Goal: Check status: Check status

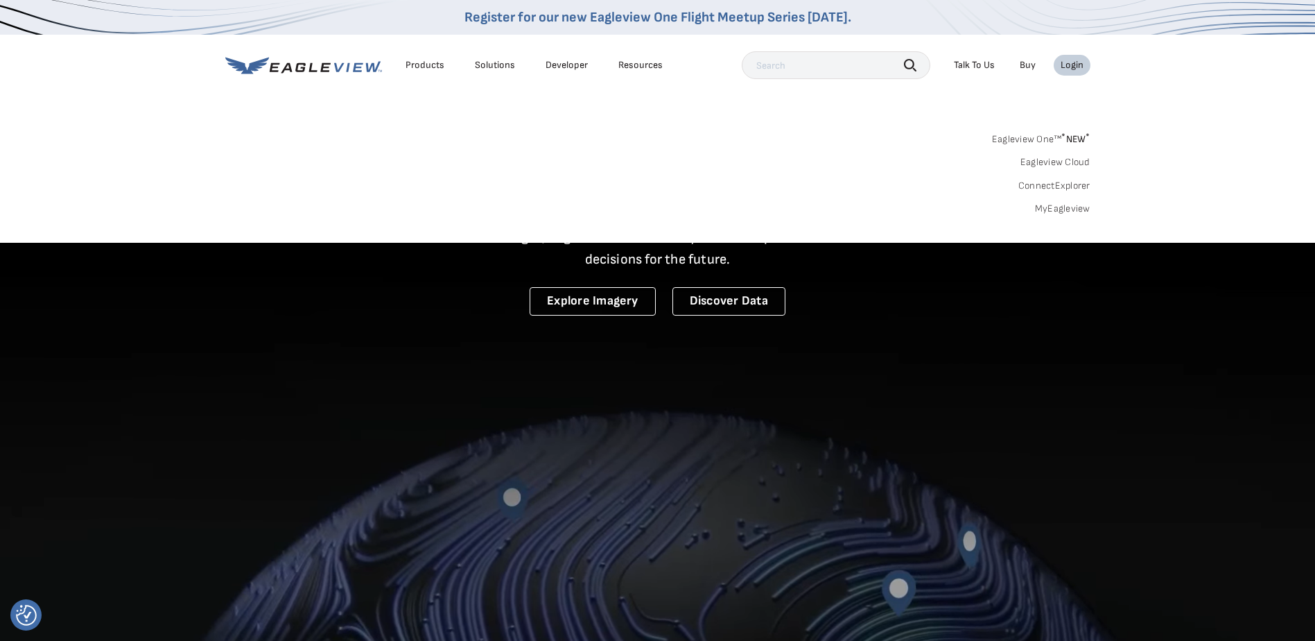
click at [1049, 203] on link "MyEagleview" at bounding box center [1062, 208] width 55 height 12
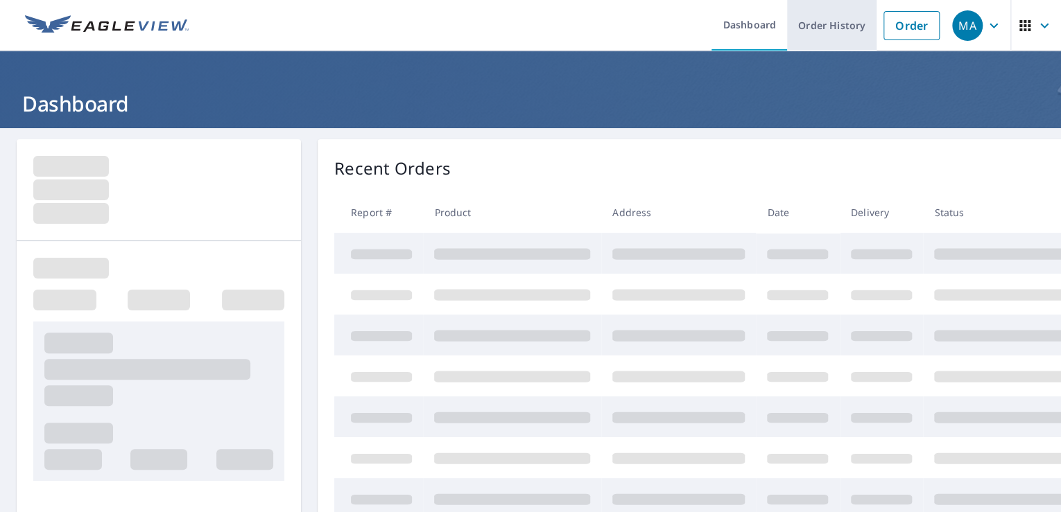
click at [848, 27] on link "Order History" at bounding box center [831, 25] width 89 height 51
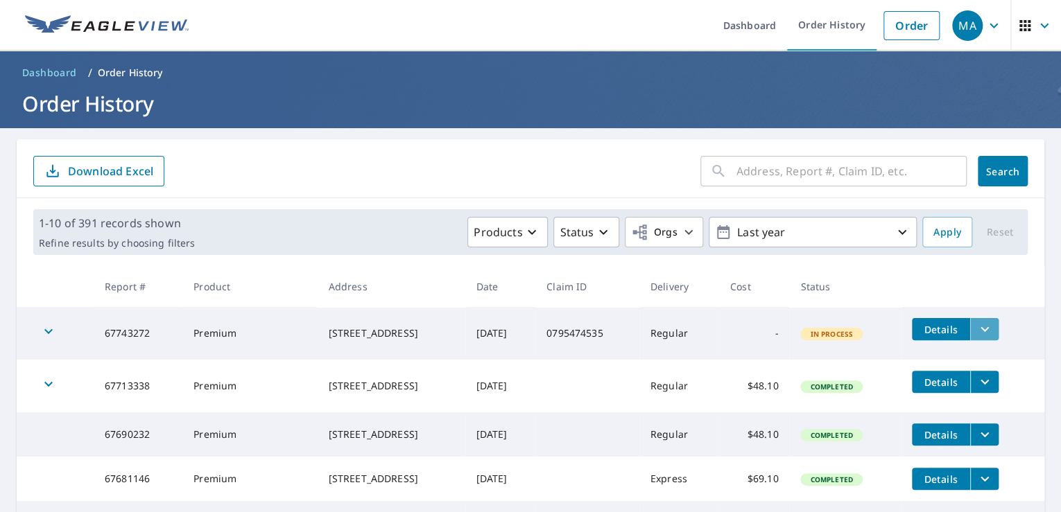
click at [984, 336] on icon "filesDropdownBtn-67743272" at bounding box center [984, 329] width 17 height 17
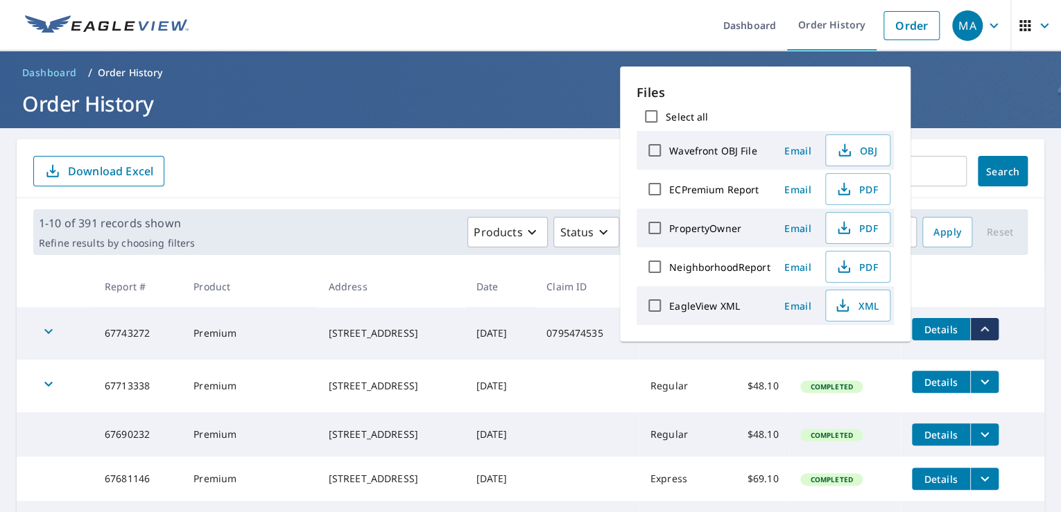
click at [821, 347] on td "In Process" at bounding box center [844, 333] width 111 height 53
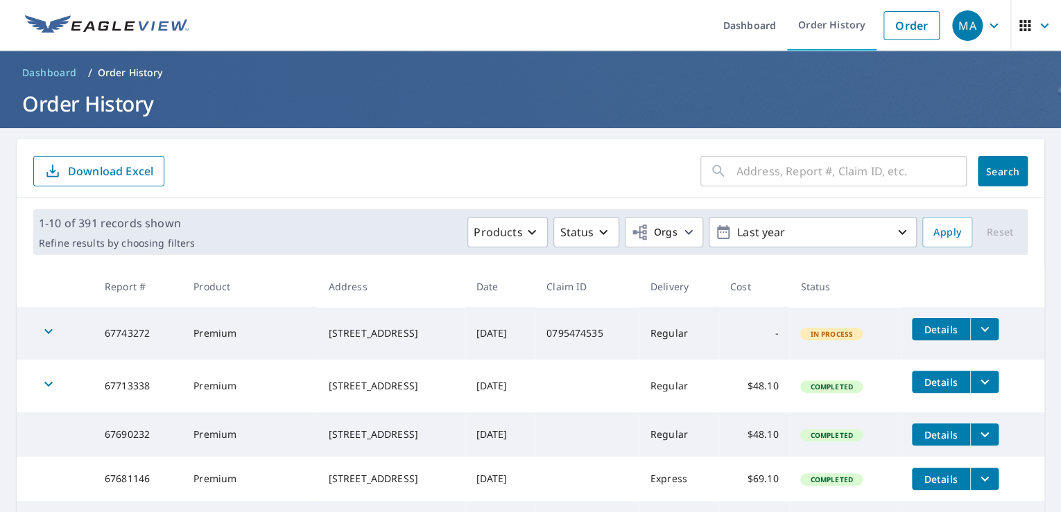
click at [49, 334] on icon "button" at bounding box center [48, 331] width 17 height 17
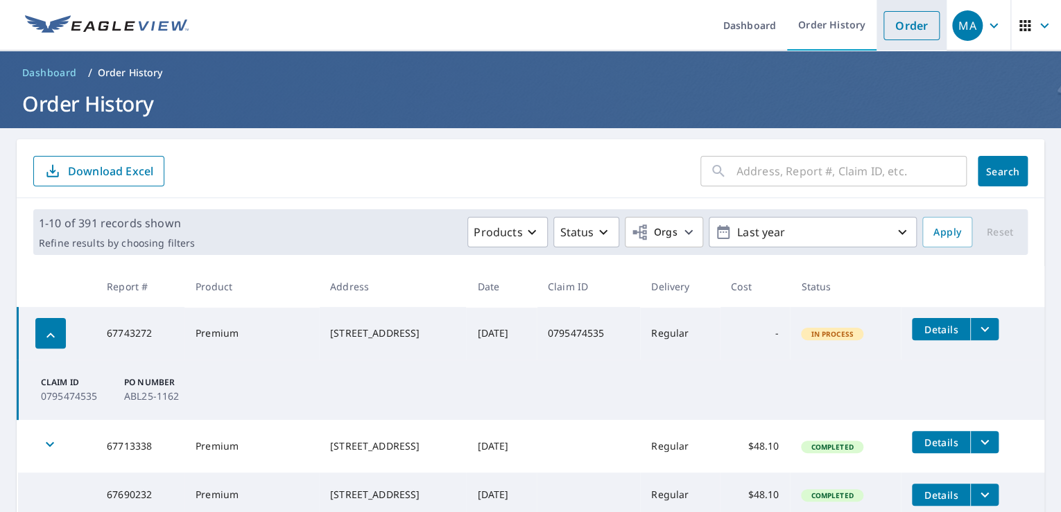
click at [903, 22] on link "Order" at bounding box center [911, 25] width 56 height 29
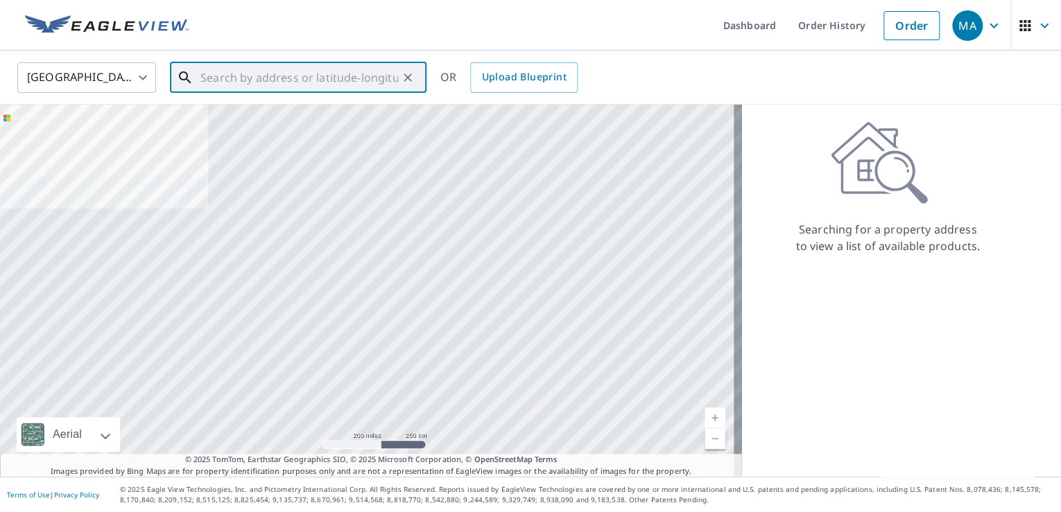
click at [328, 75] on input "text" at bounding box center [299, 77] width 198 height 39
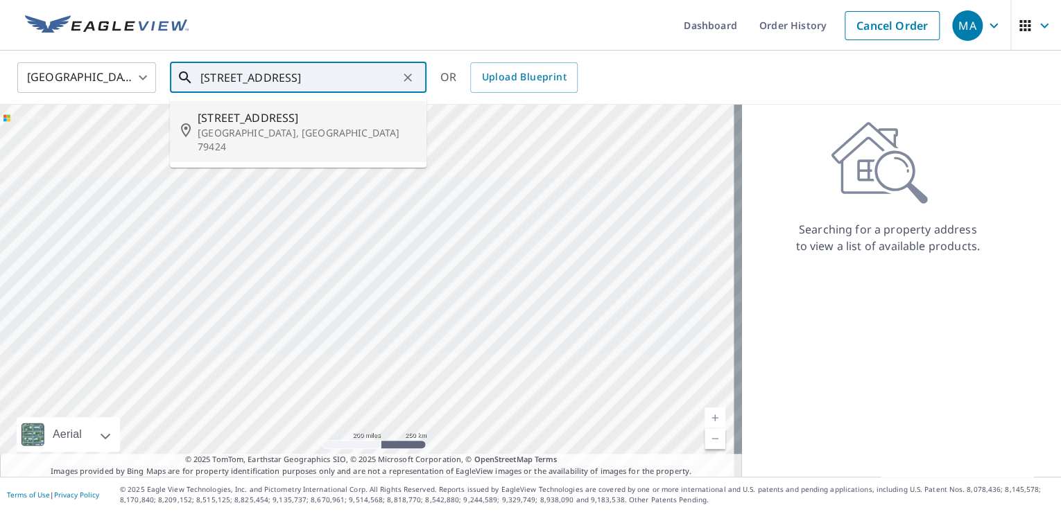
click at [331, 107] on li "[STREET_ADDRESS]" at bounding box center [298, 131] width 256 height 61
type input "[STREET_ADDRESS]"
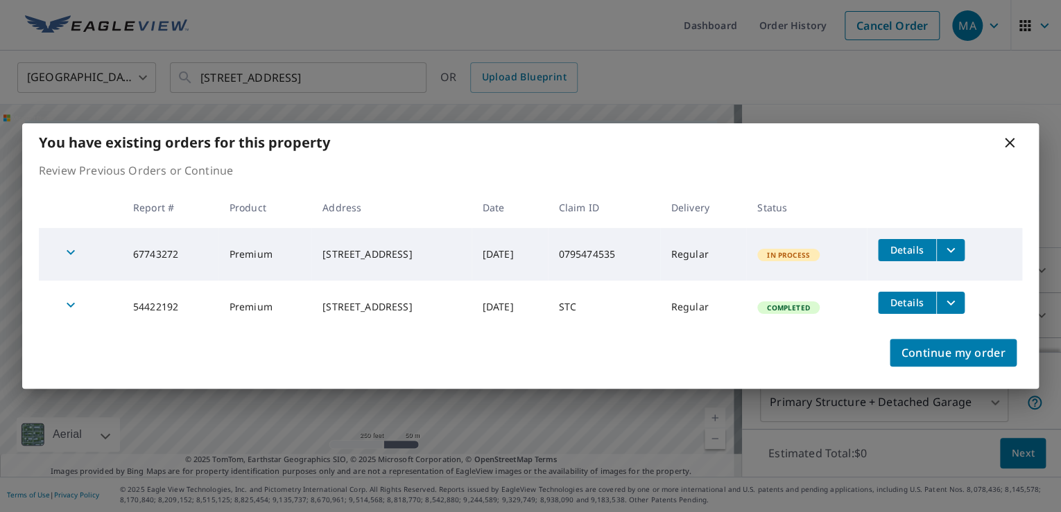
click at [1015, 148] on icon at bounding box center [1009, 142] width 17 height 17
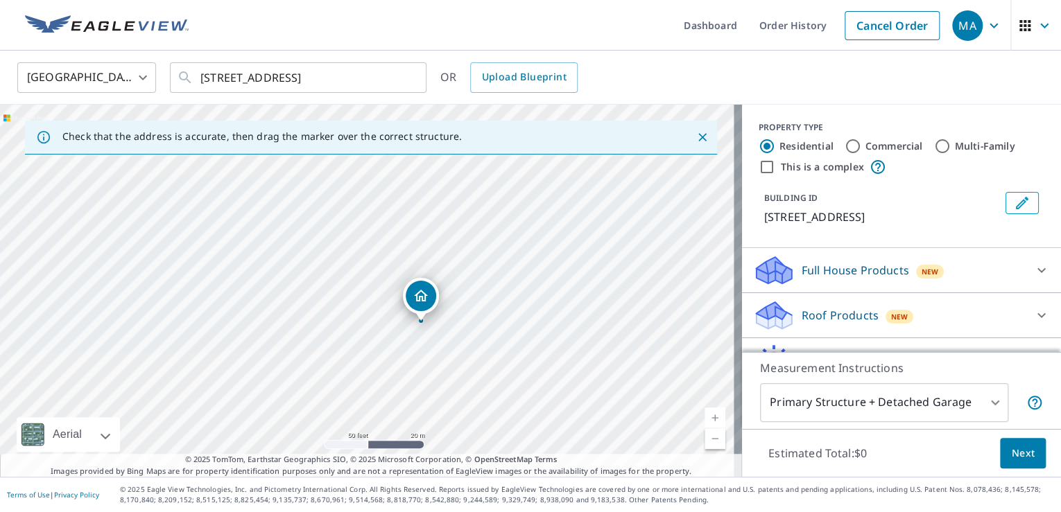
drag, startPoint x: 415, startPoint y: 223, endPoint x: 358, endPoint y: 326, distance: 118.8
click at [358, 326] on div "[STREET_ADDRESS]" at bounding box center [371, 291] width 742 height 372
click at [759, 19] on link "Order History" at bounding box center [792, 25] width 89 height 51
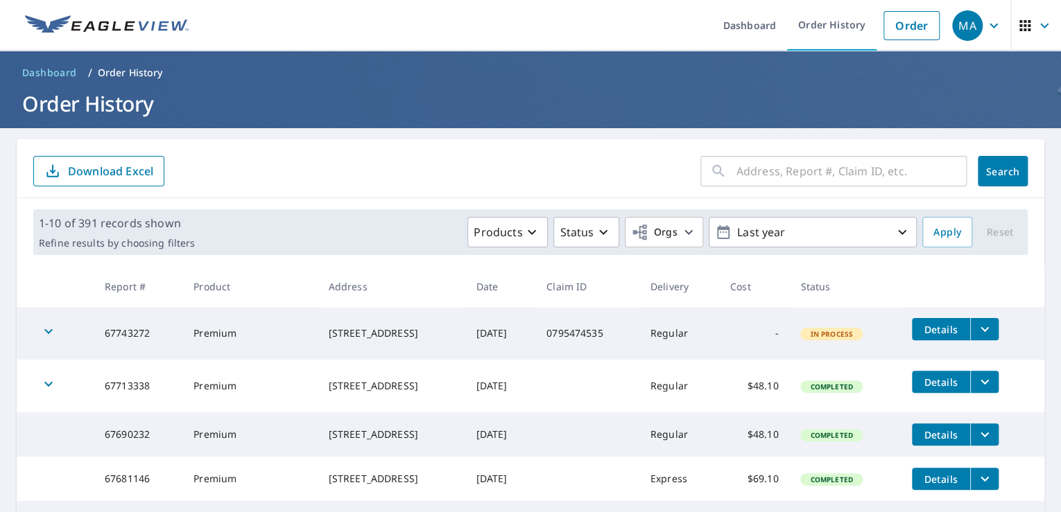
click at [950, 320] on button "Details" at bounding box center [941, 329] width 58 height 22
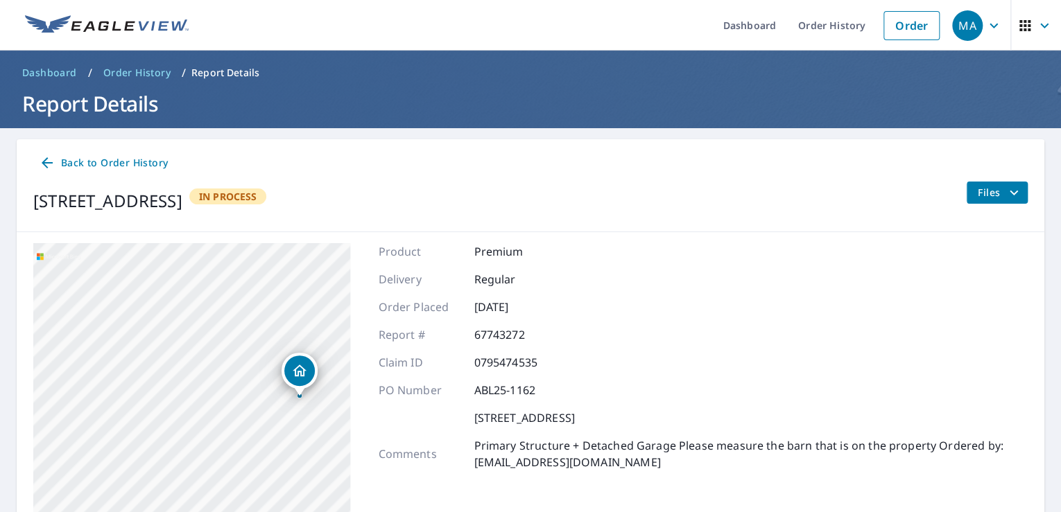
click at [62, 167] on span "Back to Order History" at bounding box center [103, 163] width 129 height 17
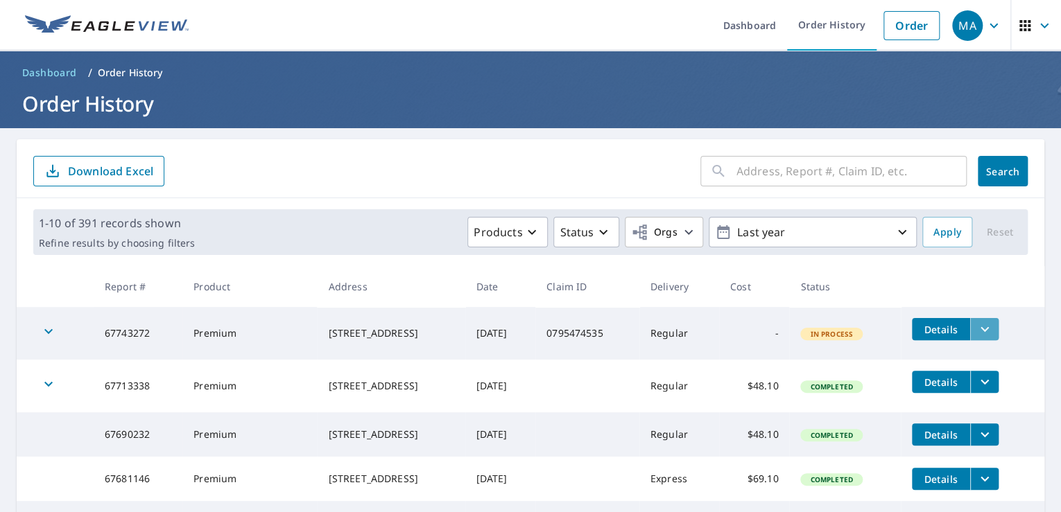
click at [991, 324] on icon "filesDropdownBtn-67743272" at bounding box center [984, 329] width 17 height 17
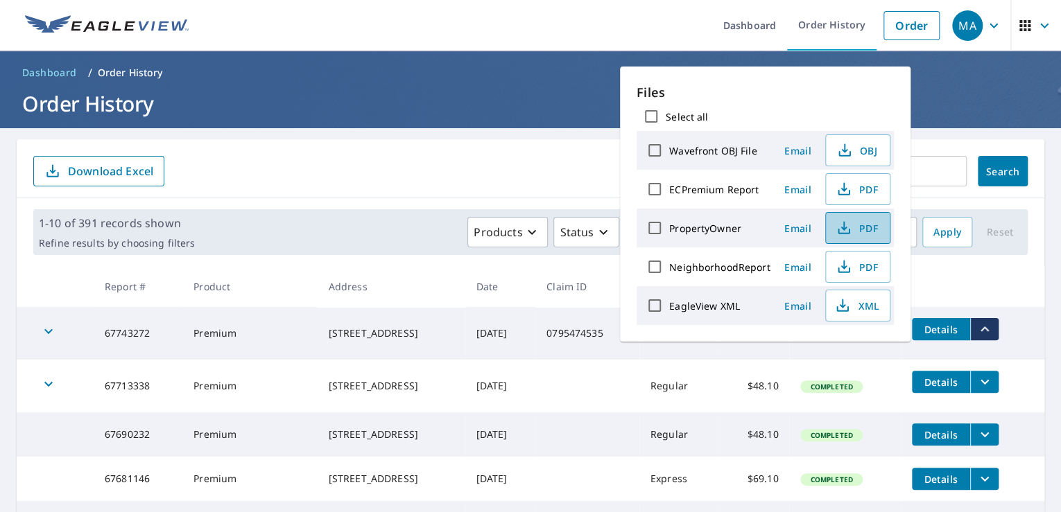
click at [851, 227] on span "PDF" at bounding box center [856, 228] width 44 height 17
click at [990, 106] on h1 "Order History" at bounding box center [530, 103] width 1027 height 28
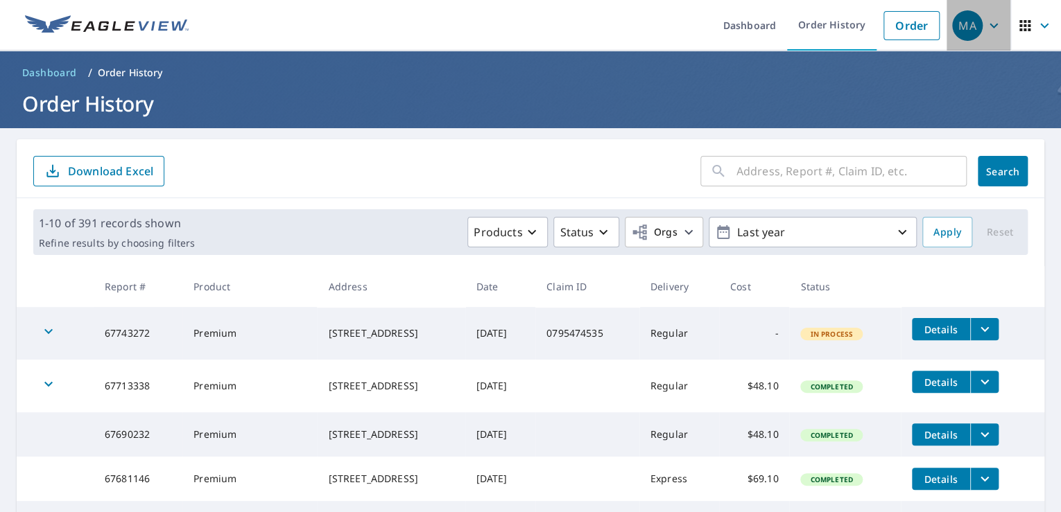
click at [986, 25] on icon "button" at bounding box center [993, 25] width 17 height 17
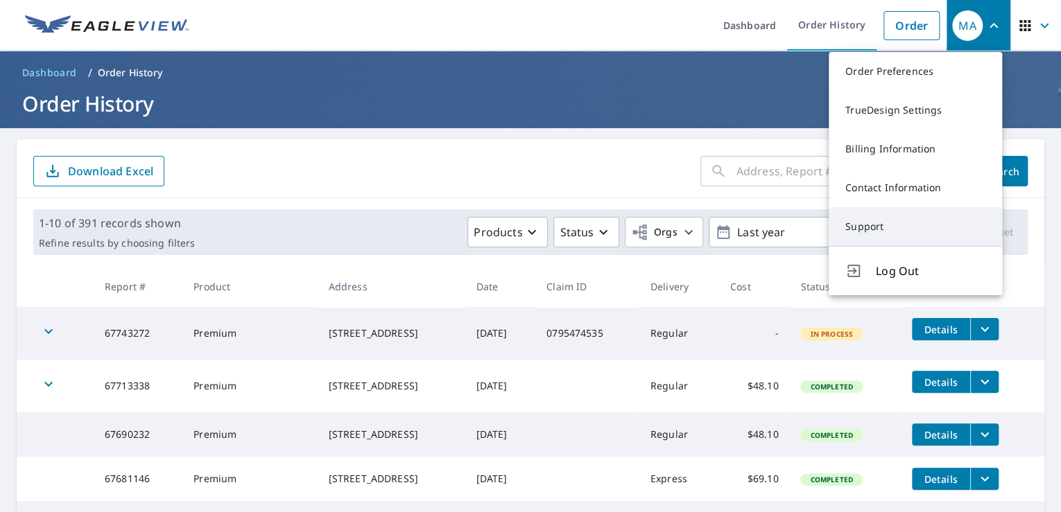
click at [879, 231] on link "Support" at bounding box center [914, 226] width 173 height 39
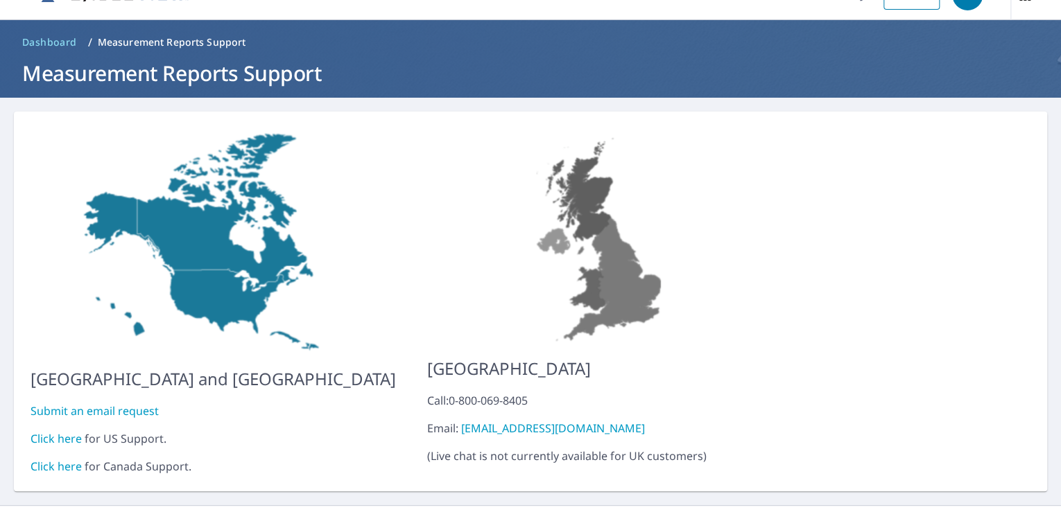
scroll to position [48, 0]
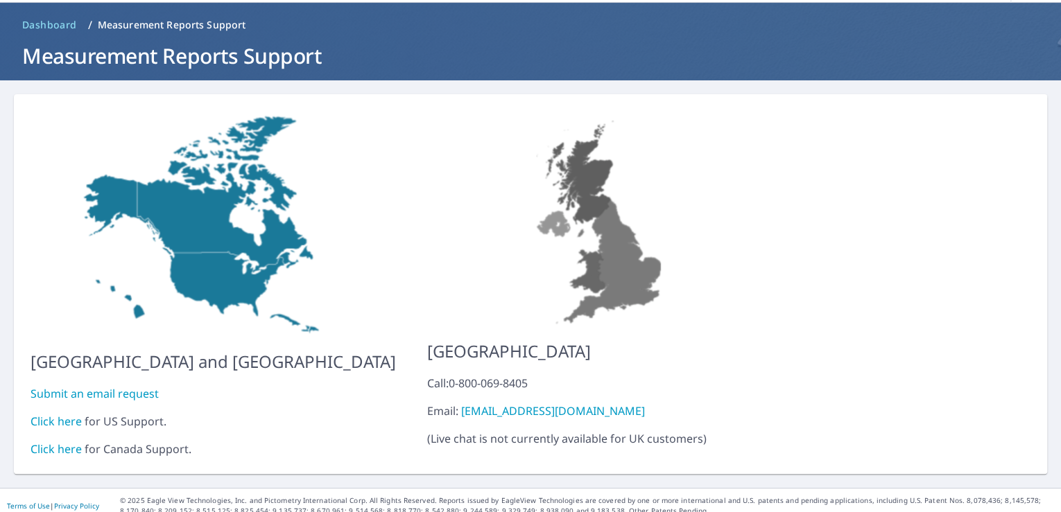
click at [61, 414] on link "Click here" at bounding box center [56, 421] width 51 height 15
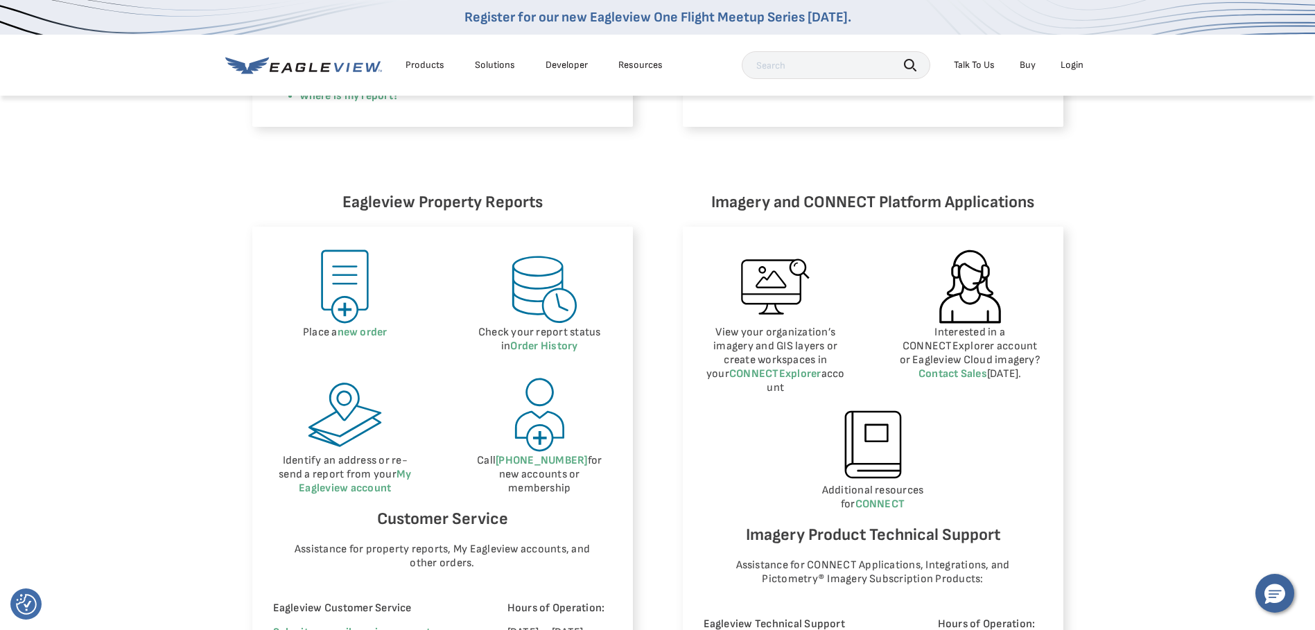
scroll to position [485, 0]
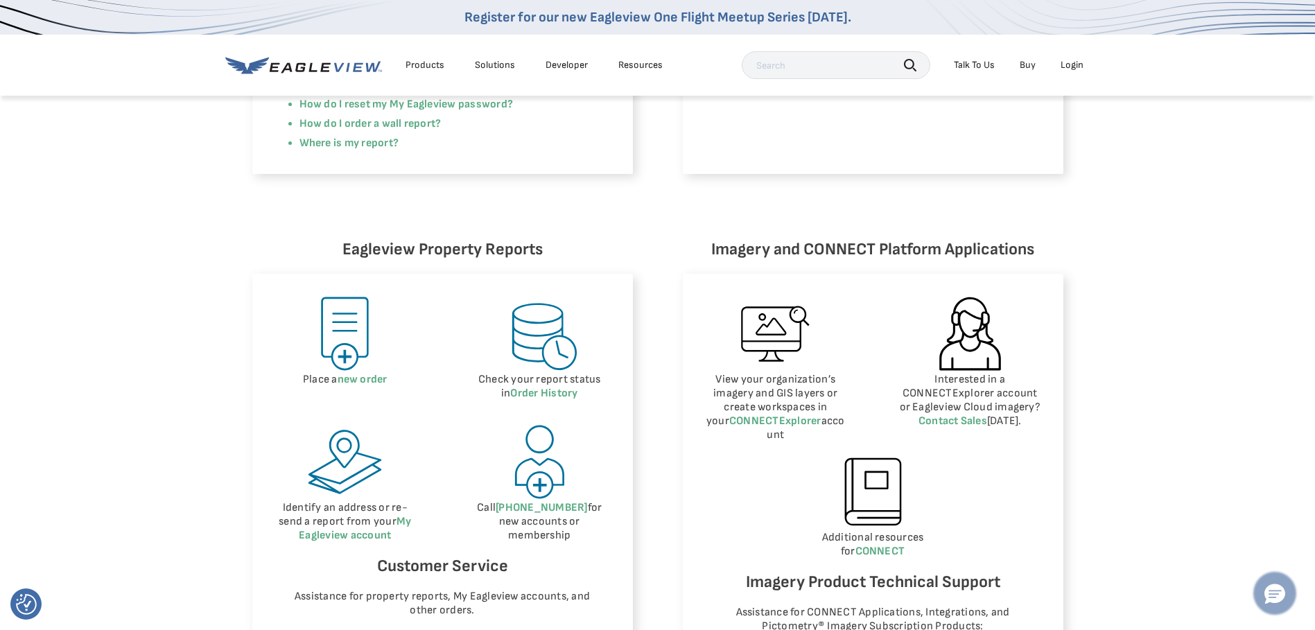
click at [1275, 595] on icon "Hello, have a question? Let’s chat." at bounding box center [1274, 594] width 21 height 20
